Goal: Task Accomplishment & Management: Manage account settings

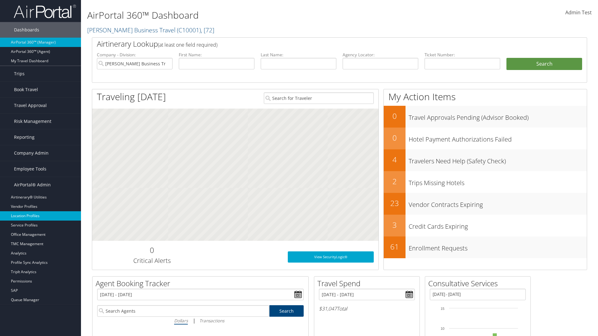
click at [41, 216] on link "Location Profiles" at bounding box center [40, 216] width 81 height 9
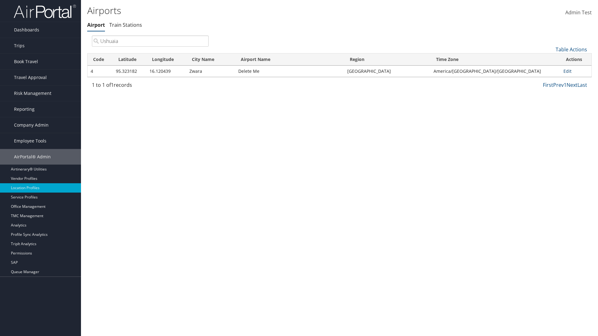
type input "Ushuaia"
click at [566, 71] on link "Edit" at bounding box center [568, 71] width 8 height 6
select select "26656"
select select "69"
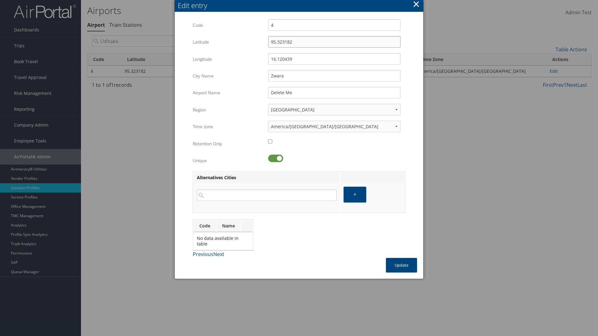
click at [334, 42] on input "95.323182" at bounding box center [334, 42] width 132 height 12
type input "32.953182"
click at [334, 59] on input "16.120439" at bounding box center [334, 59] width 132 height 12
type input "12.016439"
